Goal: Information Seeking & Learning: Learn about a topic

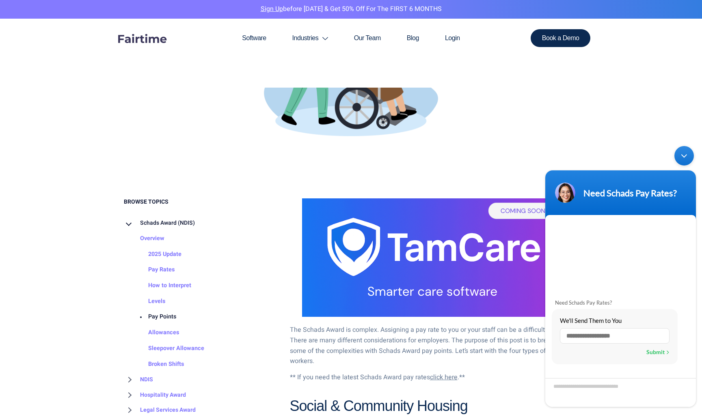
scroll to position [262, 0]
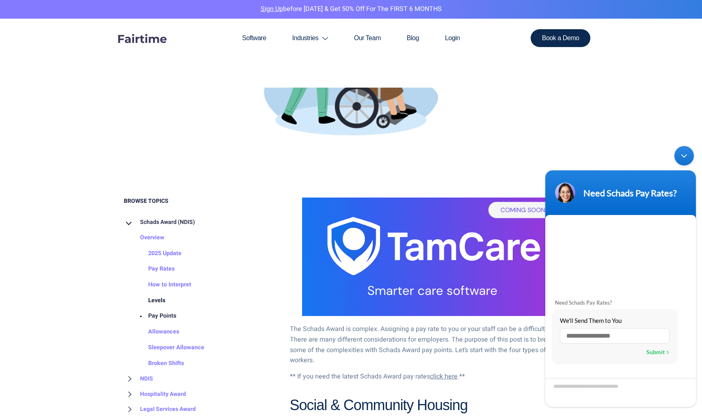
click at [156, 300] on link "Levels" at bounding box center [148, 301] width 33 height 16
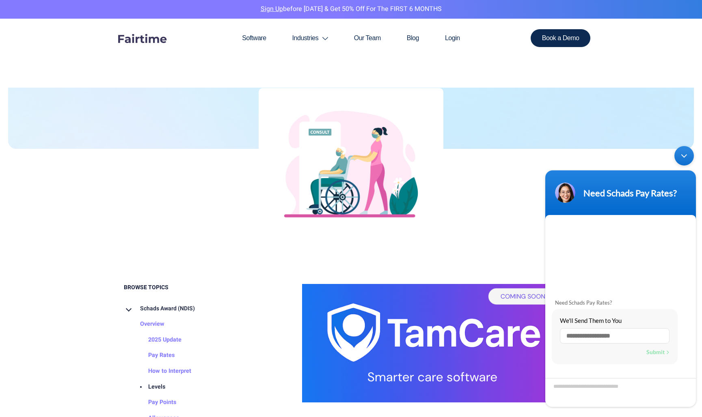
scroll to position [176, 0]
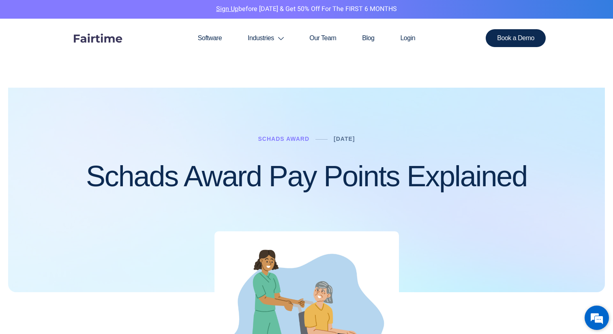
click at [596, 321] on em at bounding box center [597, 318] width 22 height 22
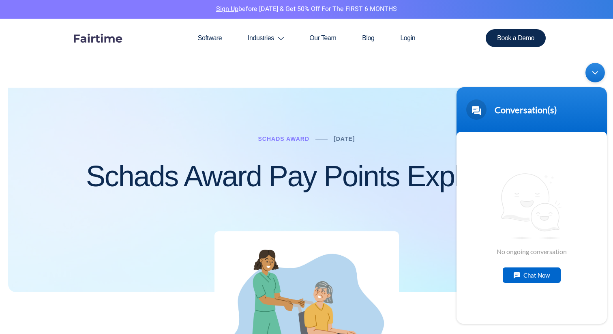
click at [596, 69] on div "Minimize live chat window" at bounding box center [595, 72] width 19 height 19
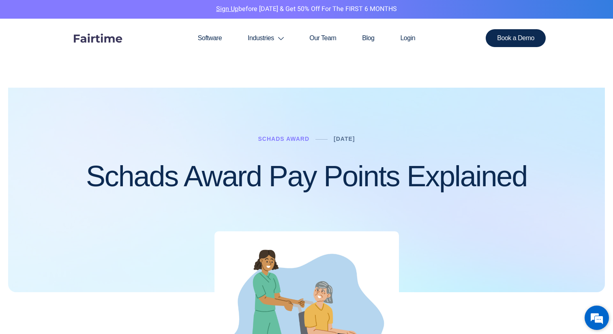
click at [595, 311] on em at bounding box center [597, 318] width 22 height 22
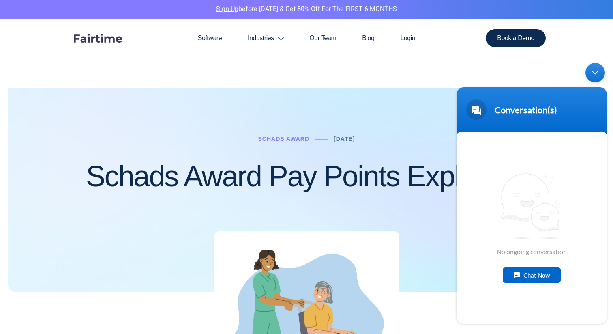
click at [532, 277] on div "Chat Now" at bounding box center [532, 274] width 58 height 15
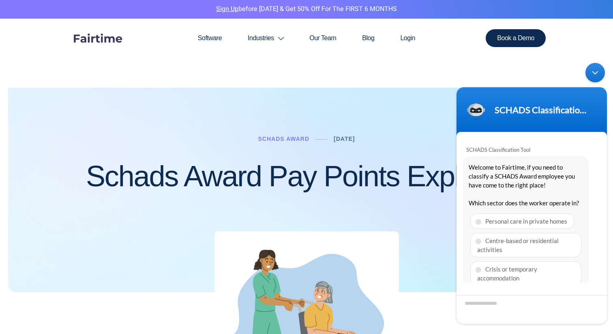
click at [597, 72] on div "Minimize live chat window" at bounding box center [595, 72] width 19 height 19
